Goal: Download file/media: Obtain a digital file from the website

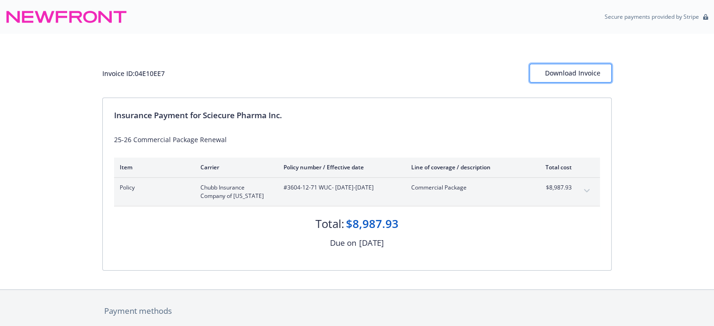
click at [572, 75] on div "Download Invoice" at bounding box center [570, 73] width 51 height 18
click at [570, 75] on div "Download Invoice" at bounding box center [570, 73] width 82 height 18
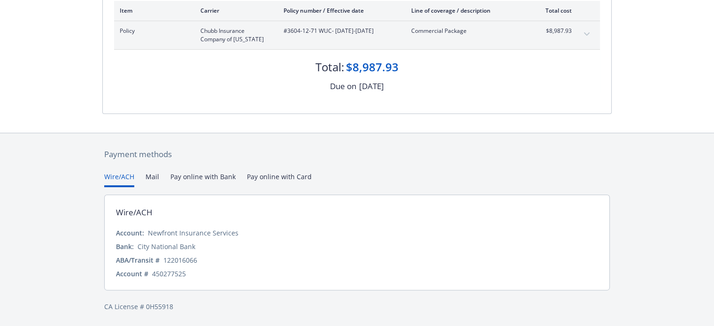
click at [152, 175] on button "Mail" at bounding box center [152, 179] width 14 height 15
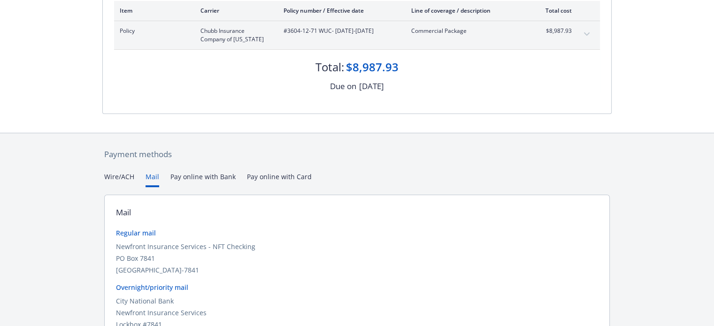
scroll to position [231, 0]
